Goal: Use online tool/utility: Use online tool/utility

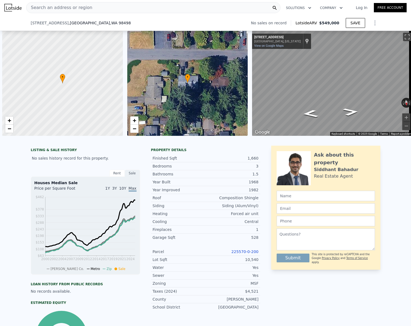
scroll to position [0, 178]
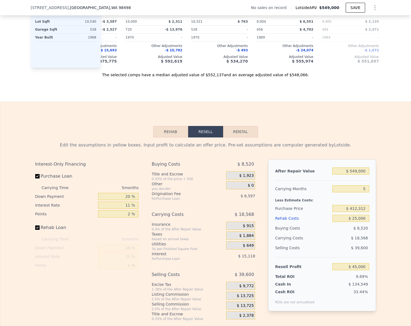
type input "1803"
type input "12197"
checkbox input "true"
type input "$ 0"
type input "$ 30,003"
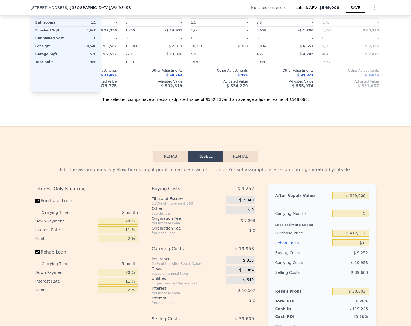
scroll to position [680, 0]
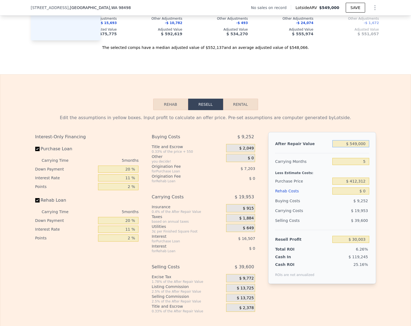
click at [364, 147] on input "$ 549,000" at bounding box center [350, 143] width 37 height 7
type input "$ 6"
type input "-$ 479,026"
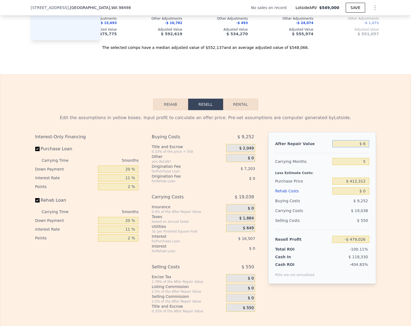
type input "$ 65"
type input "-$ 478,972"
type input "$ 650"
type input "-$ 478,429"
type input "$ 6,500"
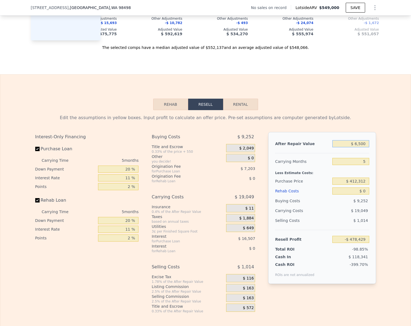
type input "-$ 473,007"
type input "$ 650,000"
type input "$ 123,650"
type input "$ 650,000"
click at [38, 205] on label "Rehab Loan" at bounding box center [65, 200] width 61 height 10
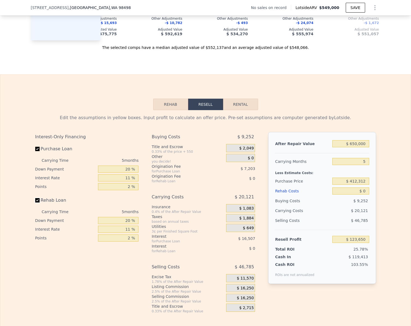
click at [38, 202] on input "Rehab Loan" at bounding box center [37, 200] width 4 height 4
checkbox input "false"
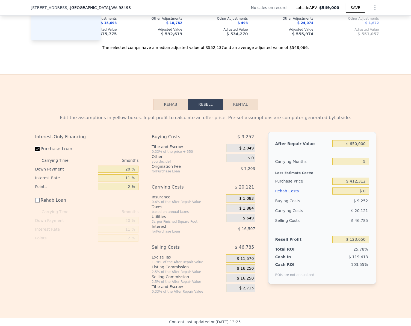
click at [36, 151] on input "Purchase Loan" at bounding box center [37, 149] width 4 height 4
checkbox input "false"
type input "$ 147,358"
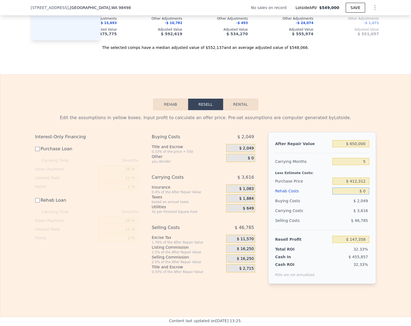
click at [364, 194] on input "$ 0" at bounding box center [350, 190] width 37 height 7
type input "$ 25"
type input "$ 147,333"
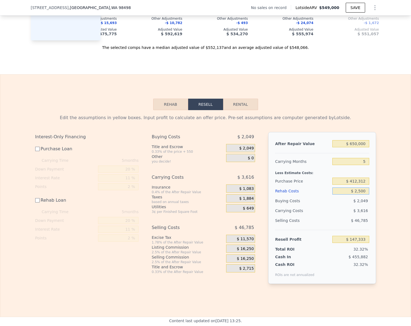
type input "$ 25,000"
type input "$ 122,358"
type input "$ 25,000"
click at [362, 243] on input "$ 122,358" at bounding box center [350, 238] width 37 height 7
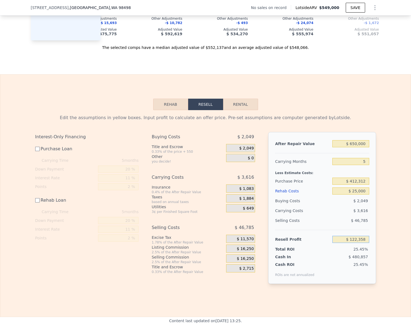
click at [362, 243] on input "$ 122,358" at bounding box center [350, 238] width 37 height 7
type input "$ 45,000"
type input "$ 527,293"
click at [366, 243] on input "$ 45,000" at bounding box center [350, 238] width 37 height 7
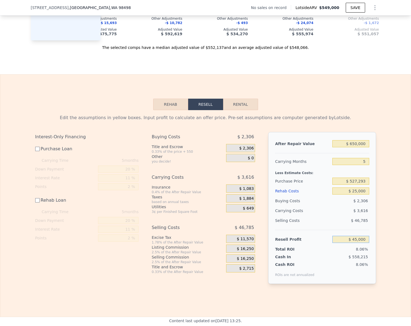
click at [366, 243] on input "$ 45,000" at bounding box center [350, 238] width 37 height 7
type input "$ 30,000"
type input "$ 542,243"
click at [362, 243] on input "$ 30,000" at bounding box center [350, 238] width 37 height 7
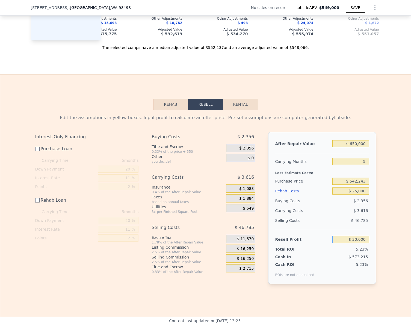
click at [362, 243] on input "$ 30,000" at bounding box center [350, 238] width 37 height 7
type input "$ 4,000"
checkbox input "true"
type input "$ 549,000"
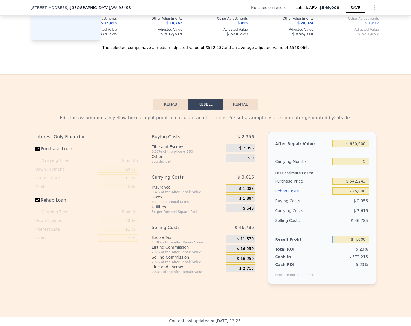
type input "$ 0"
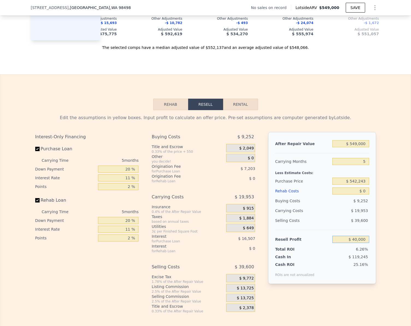
type input "$ 40,000"
type input "$ 440,722"
click at [36, 202] on input "Rehab Loan" at bounding box center [37, 200] width 4 height 4
checkbox input "false"
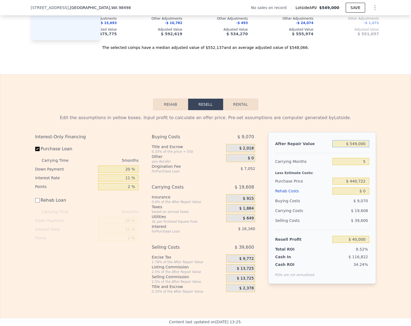
click at [362, 147] on input "$ 549,000" at bounding box center [350, 143] width 37 height 7
type input "$ 65"
type input "-$ 468,975"
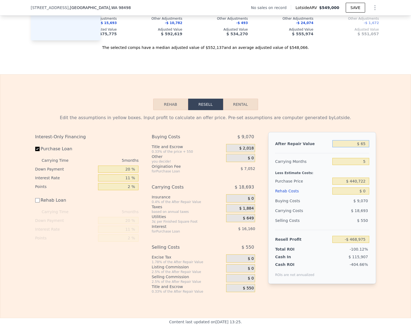
type input "$ 650"
type input "-$ 468,432"
type input "$ 650,000"
type input "$ 133,647"
type input "$ 650,000"
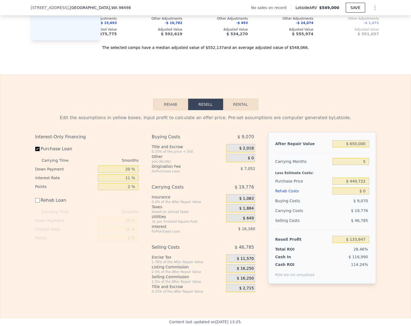
click at [35, 151] on input "Purchase Loan" at bounding box center [37, 149] width 4 height 4
checkbox input "false"
type input "$ 156,859"
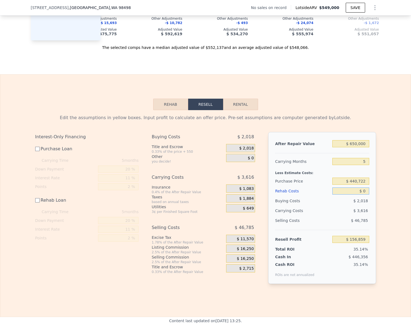
click at [363, 194] on input "$ 0" at bounding box center [350, 190] width 37 height 7
type input "$ 25"
type input "$ 156,834"
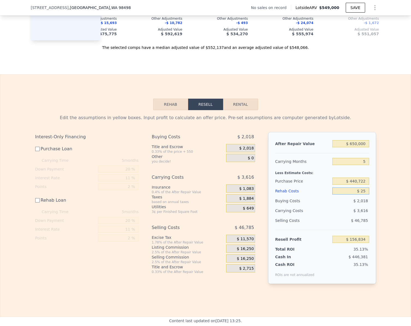
type input "$ 250"
type input "$ 156,609"
type input "$ 2,500"
type input "$ 154,359"
type input "$ 25,000"
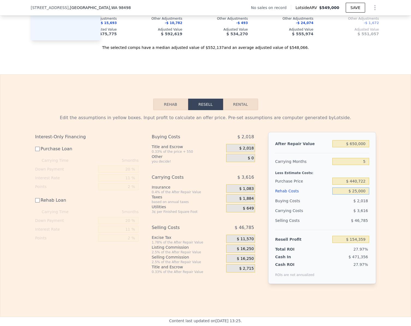
type input "$ 131,859"
type input "$ 25,000"
click at [364, 243] on input "$ 131,859" at bounding box center [350, 238] width 37 height 7
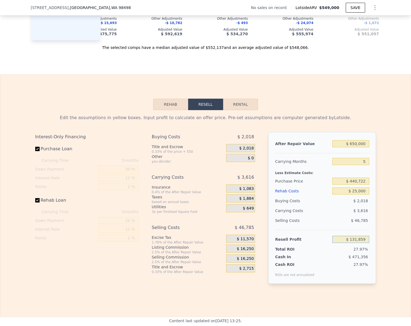
checkbox input "true"
type input "$ 549,000"
type input "$ 0"
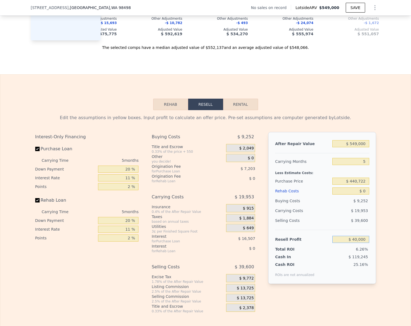
type input "$ 40,000"
click at [364, 147] on input "$ 549,000" at bounding box center [350, 143] width 37 height 7
type input "$ 65"
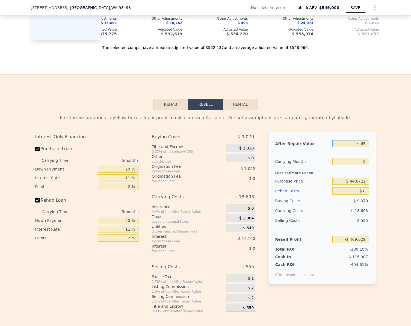
type input "-$ 468,975"
type input "$ 650"
type input "-$ 468,432"
type input "$ 65,000"
type input "-$ 463,010"
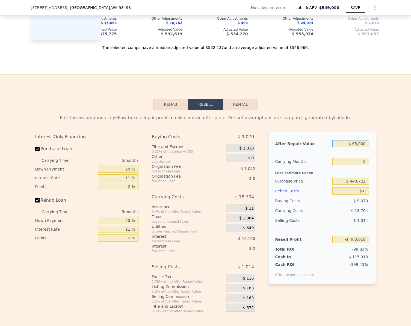
type input "$ 650,000"
type input "$ 133,647"
type input "$ 549,000"
type input "$ 30,003"
click at [35, 202] on input "Rehab Loan" at bounding box center [37, 200] width 4 height 4
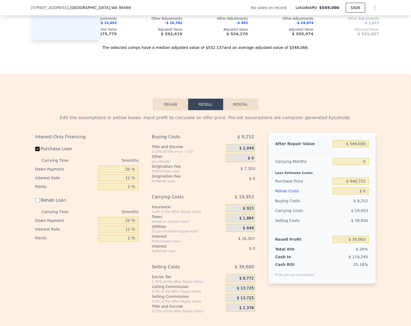
checkbox input "false"
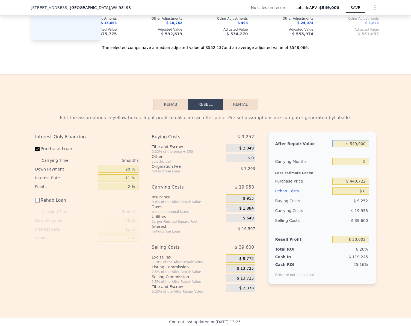
click at [366, 147] on input "$ 549,000" at bounding box center [350, 143] width 37 height 7
type input "$ 6"
type input "-$ 479,026"
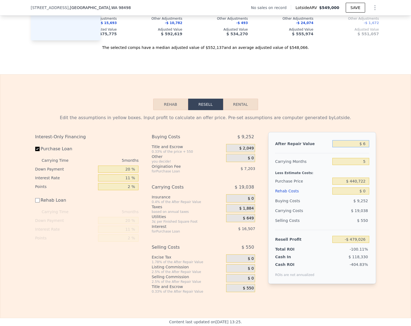
type input "$ 65"
type input "-$ 478,972"
type input "$ 650"
type input "-$ 478,429"
type input "$ 549,000,000"
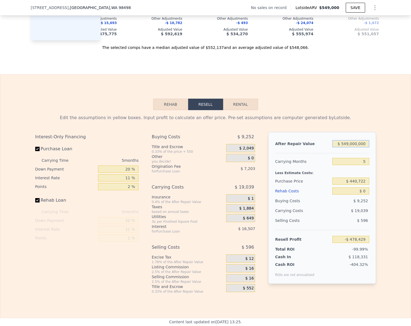
checkbox input "true"
type input "$ 508,555,598"
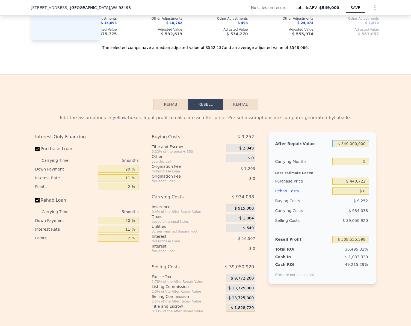
click at [362, 147] on input "$ 549,000,000" at bounding box center [350, 143] width 37 height 7
type input "$ 6"
type input "-$ 479,026"
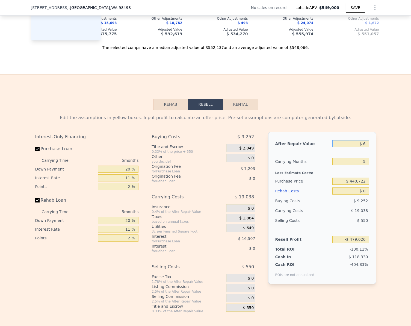
type input "$ 65"
type input "-$ 478,972"
type input "$ 650"
type input "-$ 478,429"
type input "$ 65,000"
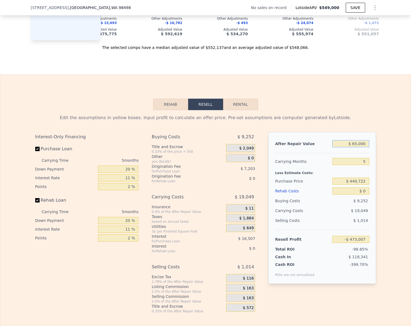
type input "-$ 418,763"
type input "$ 650,000"
type input "$ 123,650"
type input "$ 650,000"
click at [36, 202] on input "Rehab Loan" at bounding box center [37, 200] width 4 height 4
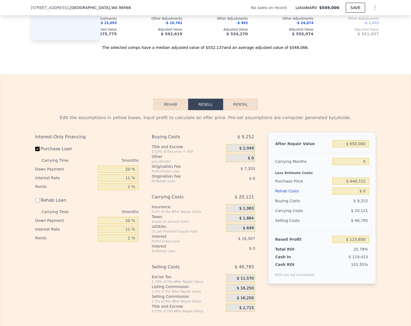
checkbox input "false"
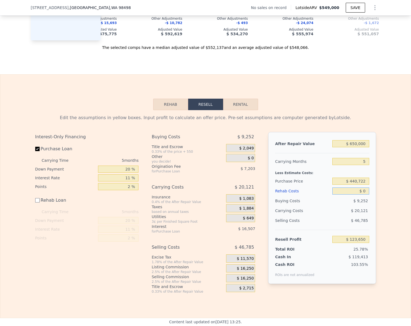
click at [364, 194] on input "$ 0" at bounding box center [350, 190] width 37 height 7
type input "$ 25"
type input "$ 123,625"
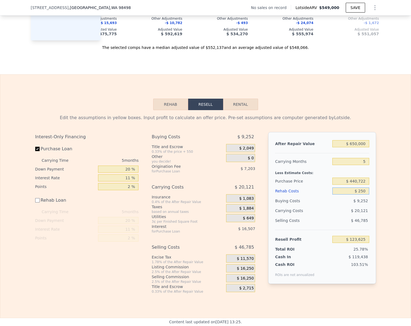
type input "$ 2,500"
type input "$ 121,150"
type input "$ 25,000"
type input "$ 98,650"
type input "$ 25,000"
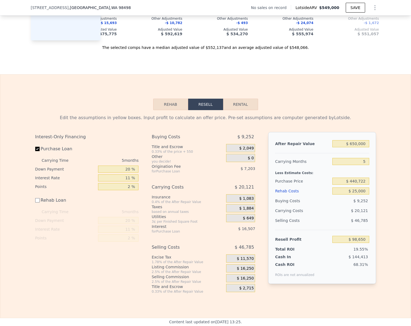
click at [391, 208] on div "Edit the assumptions in yellow boxes. Input profit to calculate an offer price.…" at bounding box center [205, 201] width 410 height 183
click at [364, 243] on input "$ 98,650" at bounding box center [350, 238] width 37 height 7
type input "$ 2"
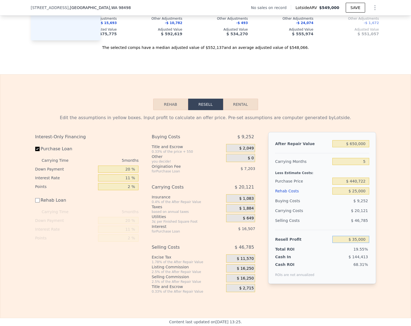
type input "$ 35,000"
type input "$ 510,467"
click at [35, 151] on input "Purchase Loan" at bounding box center [37, 149] width 4 height 4
checkbox input "false"
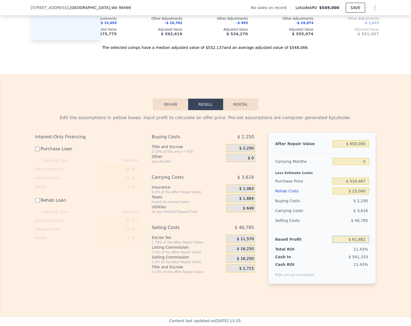
click at [364, 243] on input "$ 61,882" at bounding box center [350, 238] width 37 height 7
type input "$ 35,000"
type input "$ 537,260"
